Goal: Information Seeking & Learning: Check status

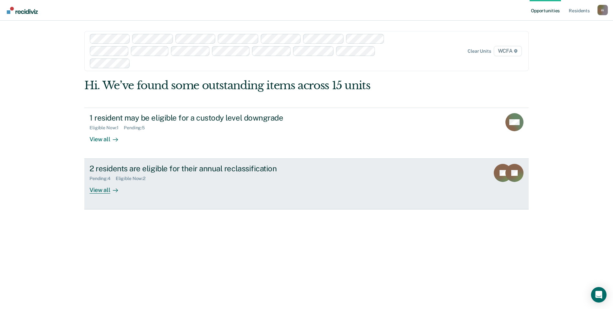
click at [152, 174] on div "Pending : 4 Eligible Now : 2" at bounding box center [203, 177] width 227 height 8
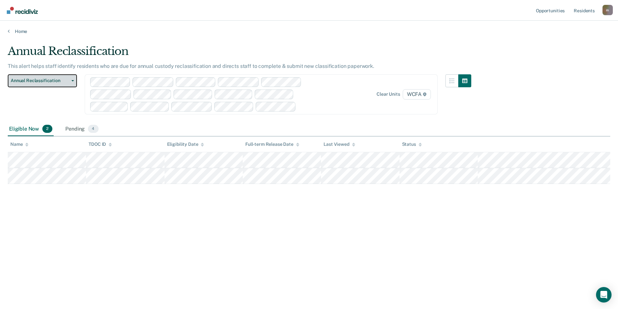
click at [41, 81] on span "Annual Reclassification" at bounding box center [40, 80] width 58 height 5
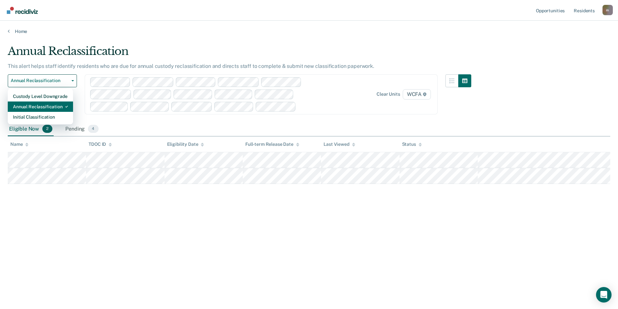
click at [33, 110] on div "Annual Reclassification" at bounding box center [40, 107] width 55 height 10
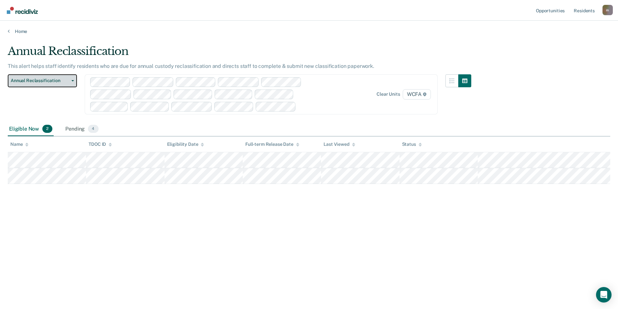
click at [28, 85] on button "Annual Reclassification" at bounding box center [42, 80] width 69 height 13
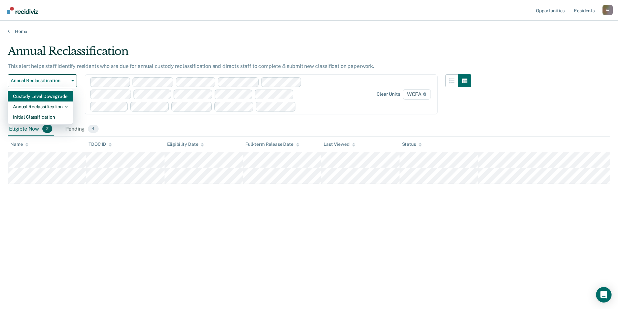
click at [33, 97] on div "Custody Level Downgrade" at bounding box center [40, 96] width 55 height 10
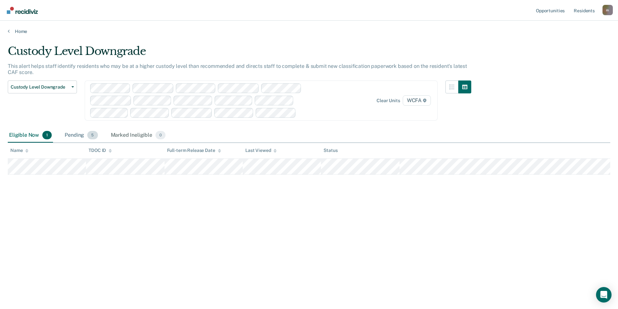
click at [83, 136] on div "Pending 5" at bounding box center [81, 135] width 36 height 14
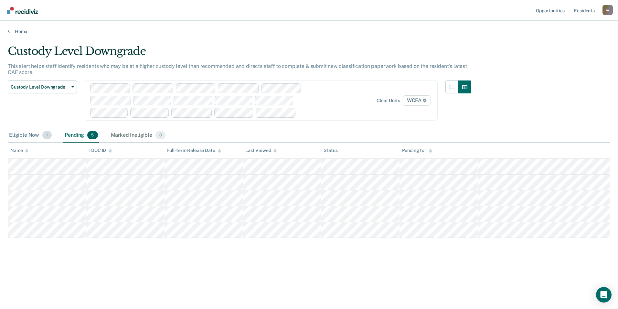
click at [26, 136] on div "Eligible Now 1" at bounding box center [30, 135] width 45 height 14
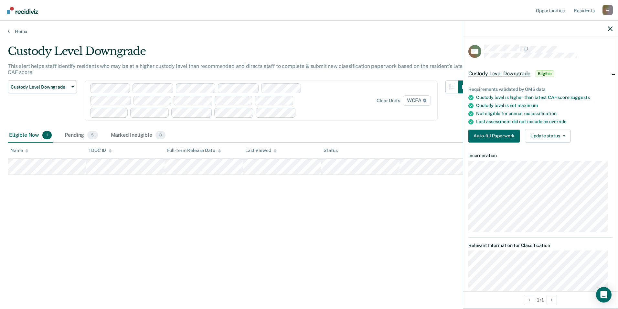
click at [349, 226] on div "Custody Level Downgrade This alert helps staff identify residents who may be at…" at bounding box center [309, 153] width 603 height 216
click at [612, 30] on icon "button" at bounding box center [610, 29] width 5 height 5
